Goal: Find specific page/section: Find specific page/section

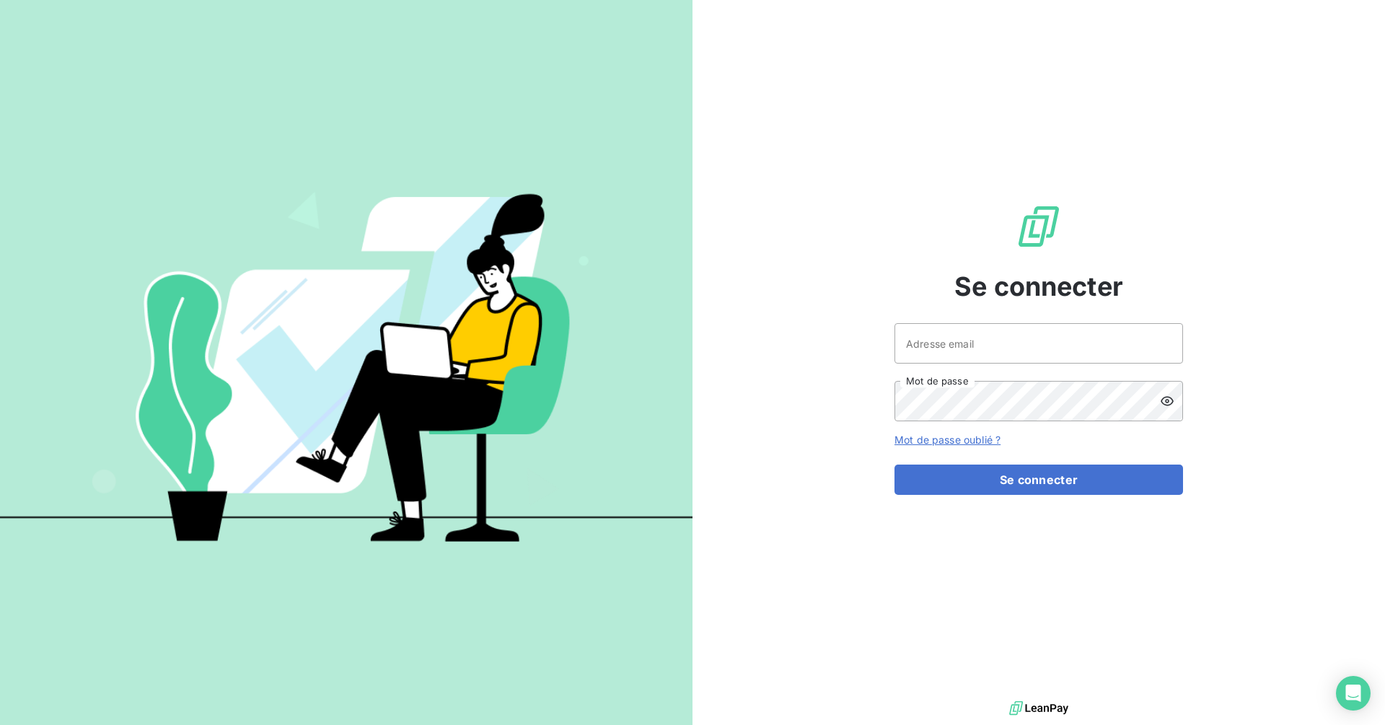
type input "[EMAIL_ADDRESS][DOMAIN_NAME]"
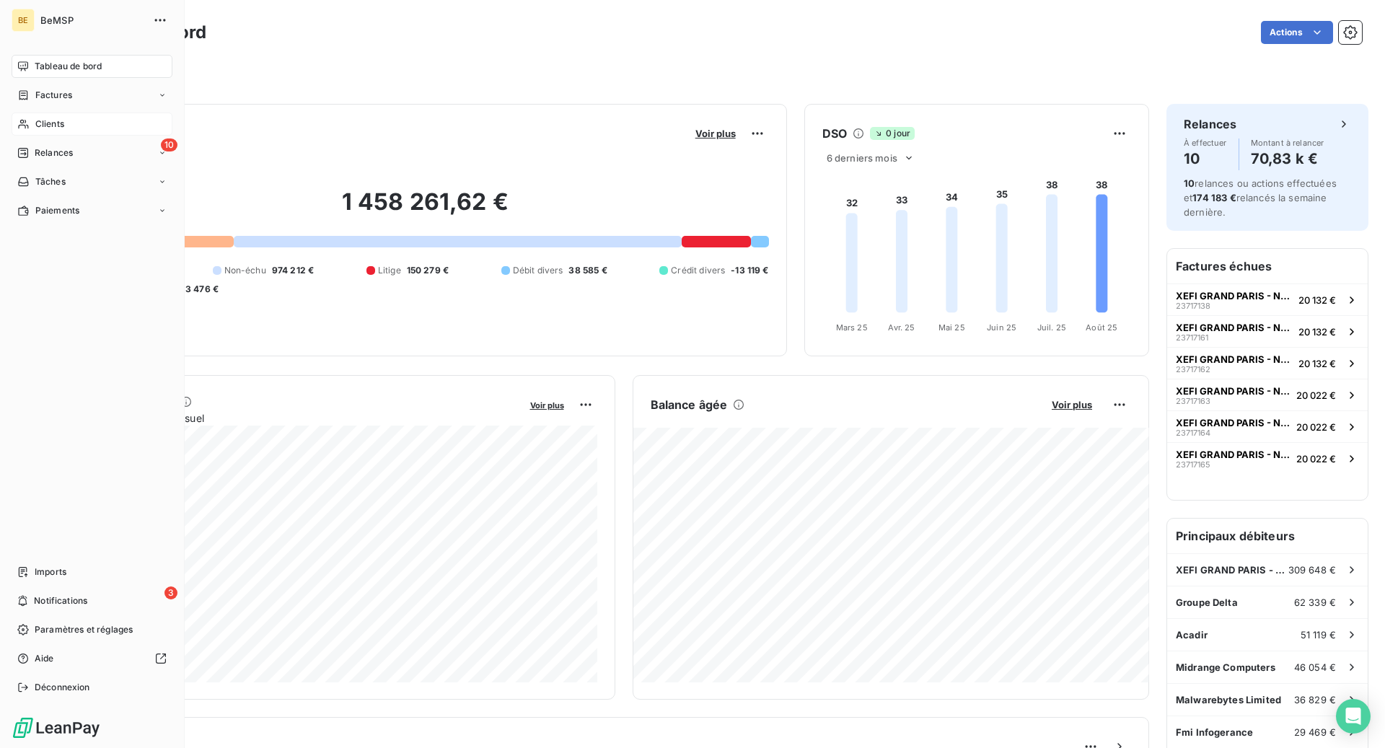
click at [40, 128] on span "Clients" at bounding box center [49, 124] width 29 height 13
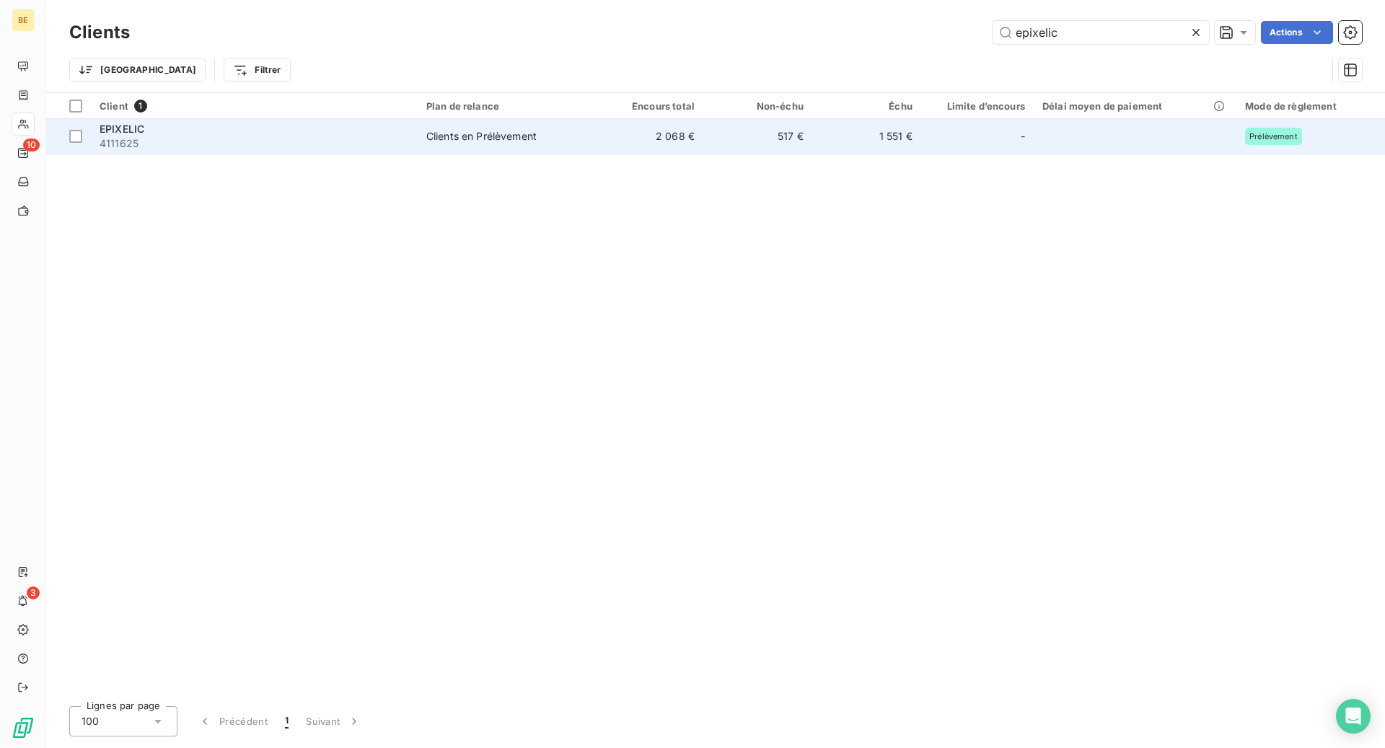
type input "epixelic"
click at [139, 128] on span "EPIXELIC" at bounding box center [122, 129] width 45 height 12
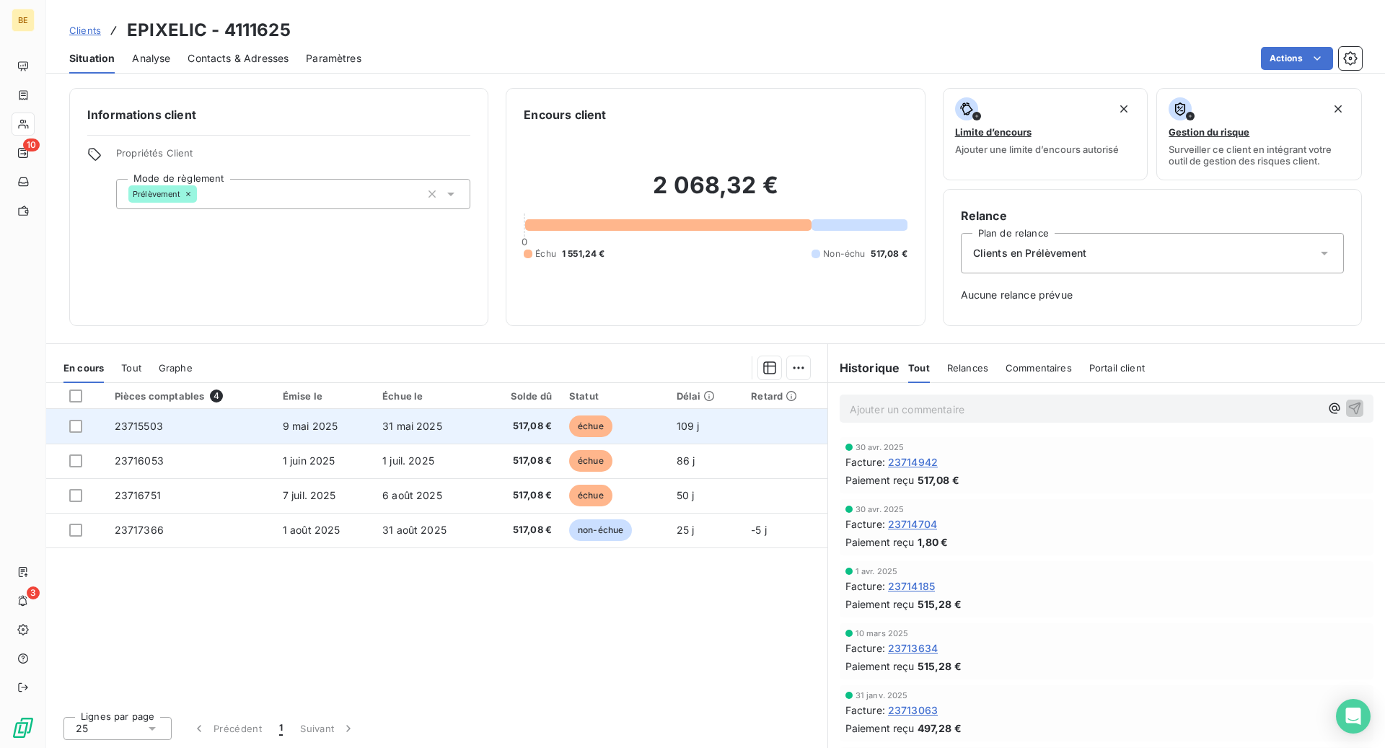
click at [312, 424] on span "9 mai 2025" at bounding box center [311, 426] width 56 height 12
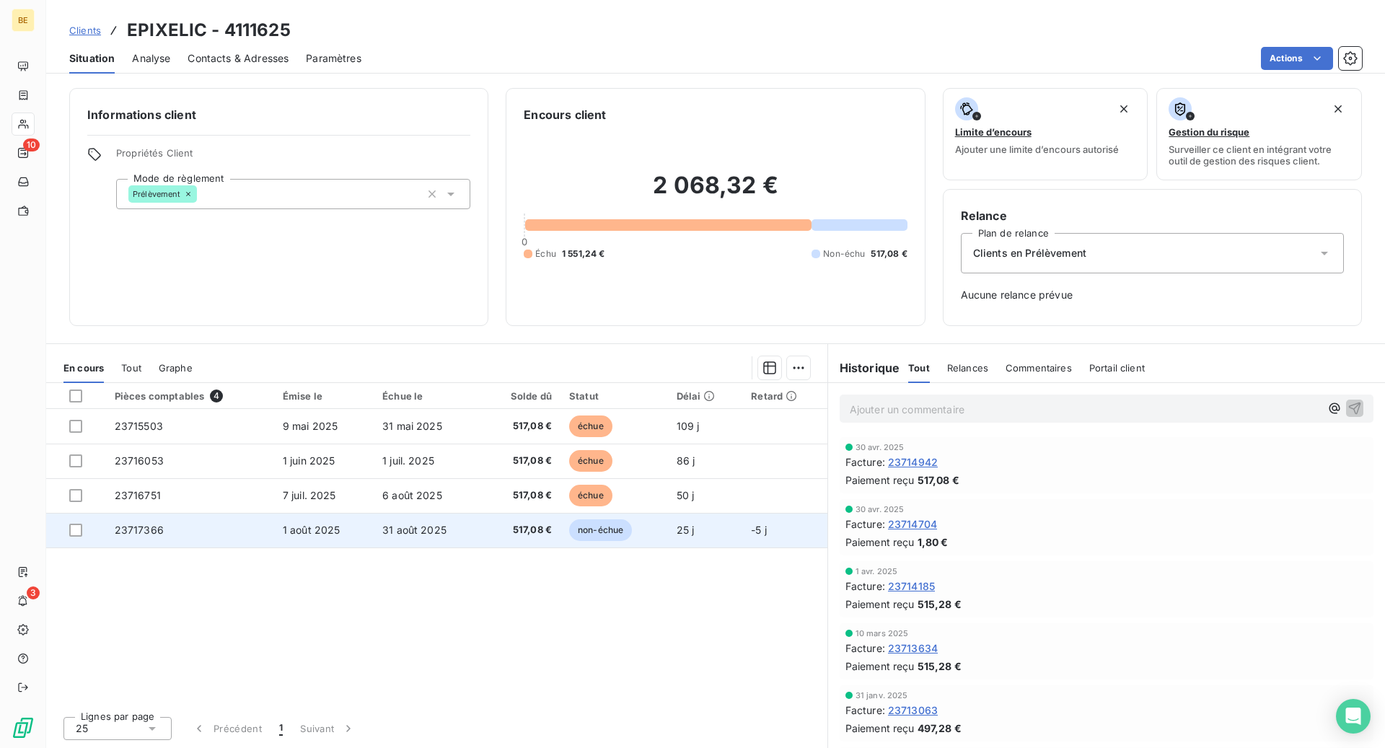
click at [301, 524] on span "1 août 2025" at bounding box center [312, 530] width 58 height 12
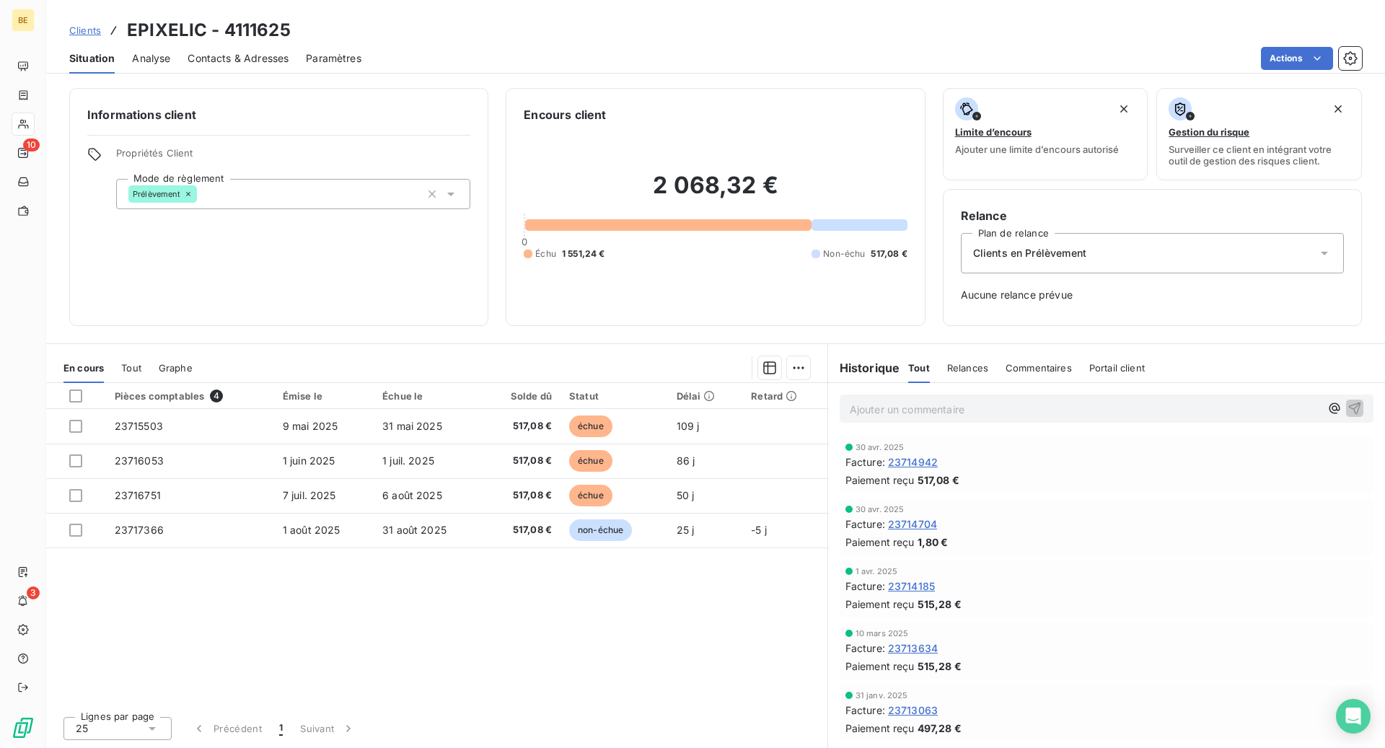
click at [242, 56] on span "Contacts & Adresses" at bounding box center [238, 58] width 101 height 14
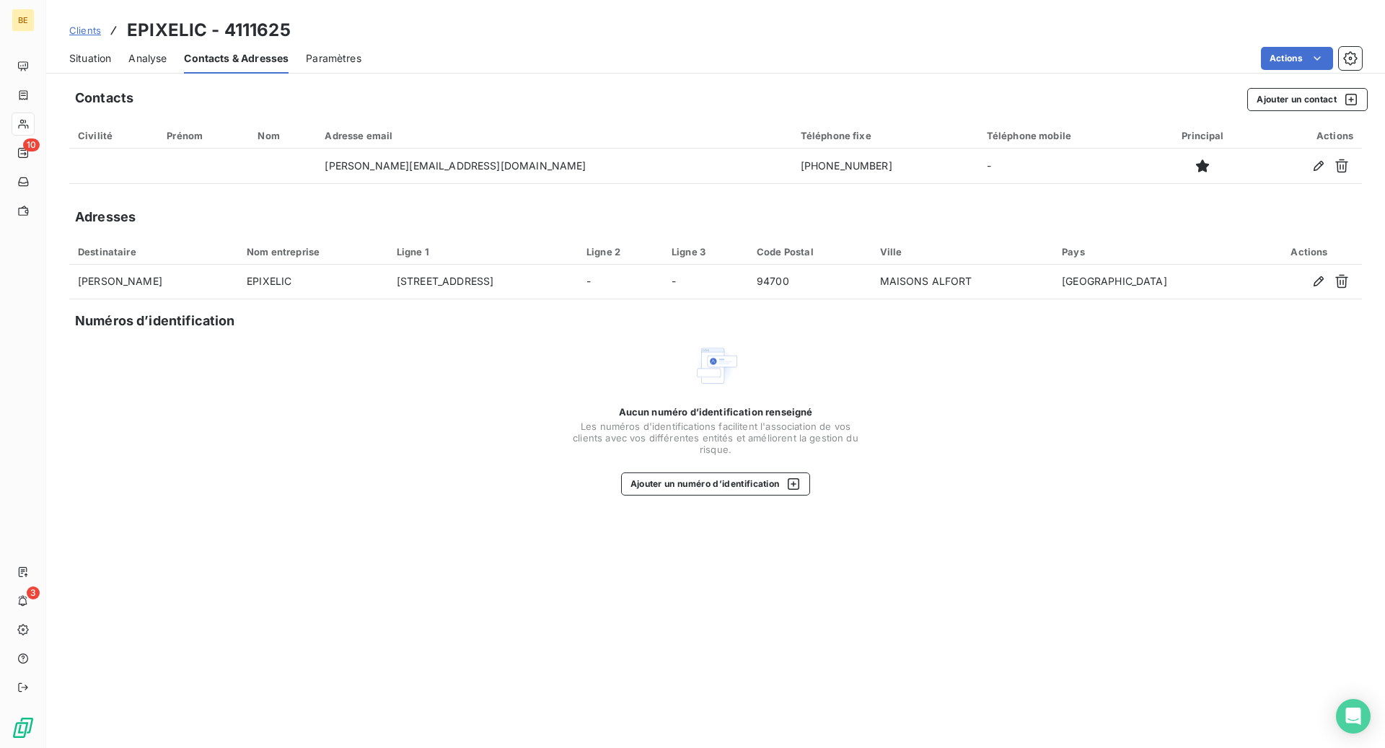
click at [96, 60] on span "Situation" at bounding box center [90, 58] width 42 height 14
